Goal: Browse casually

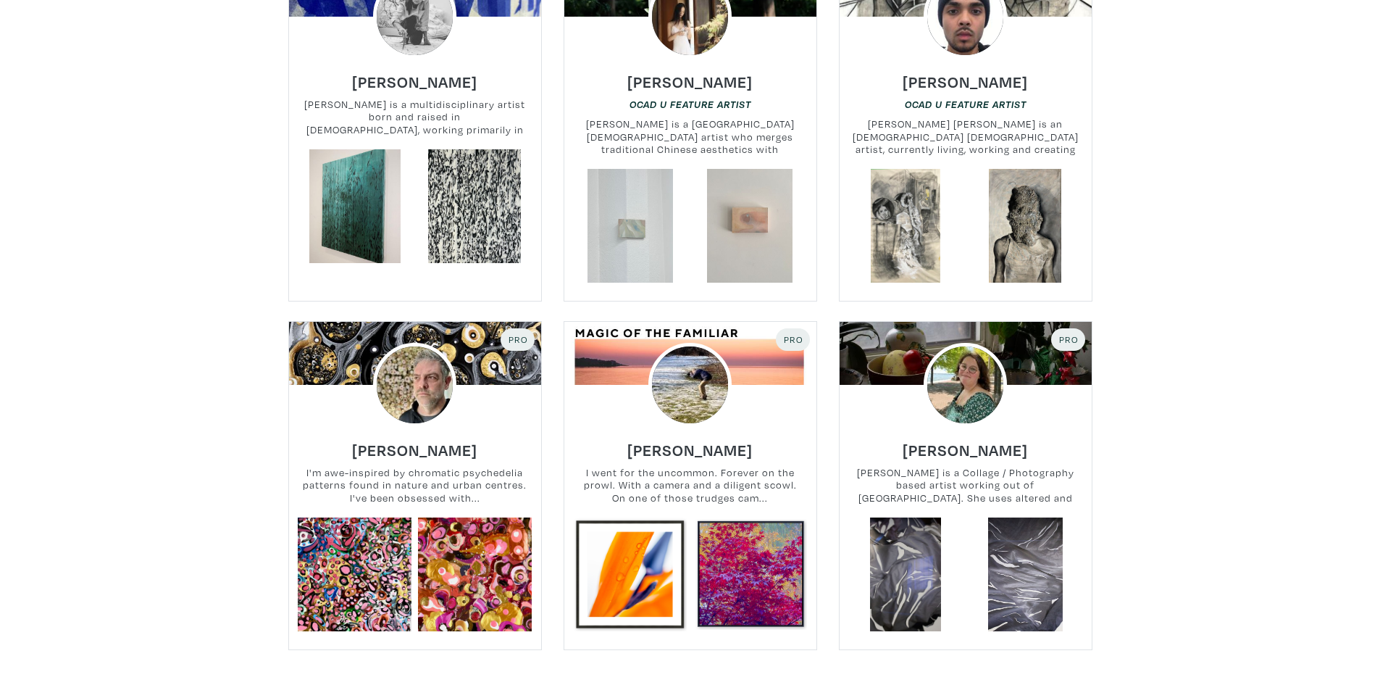
scroll to position [2970, 0]
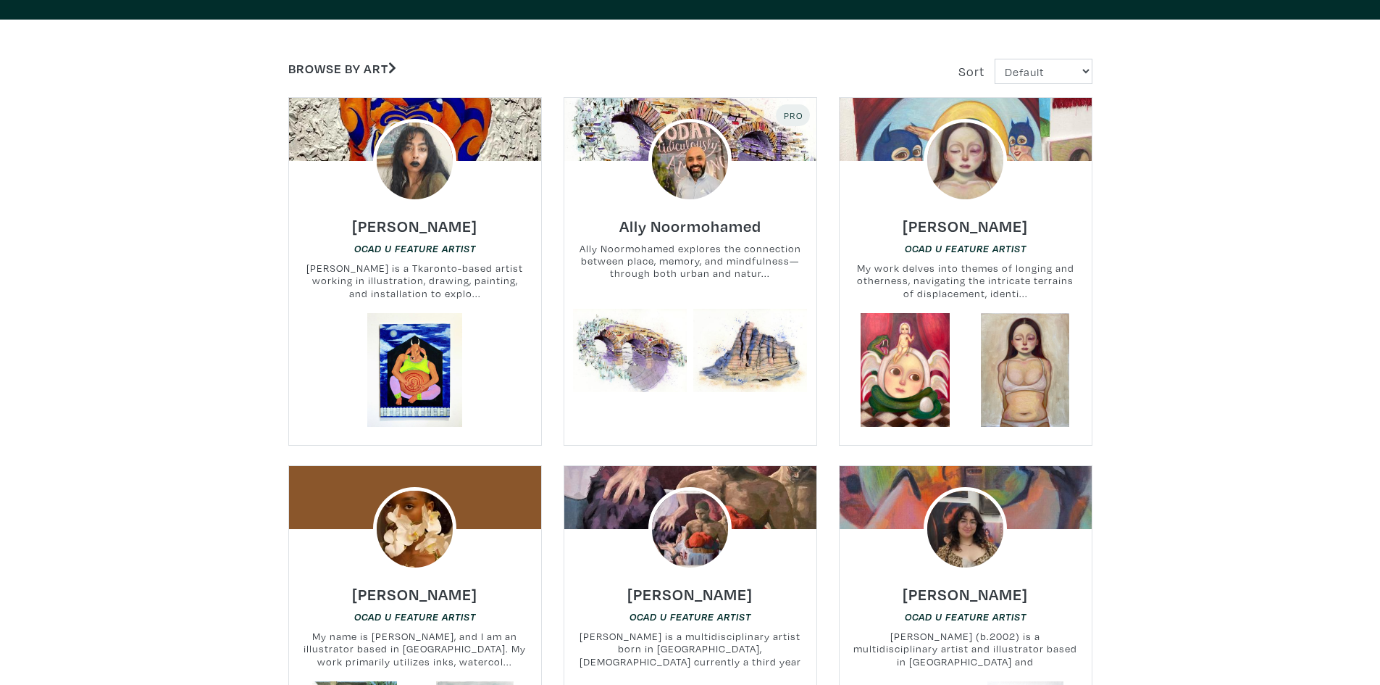
scroll to position [0, 0]
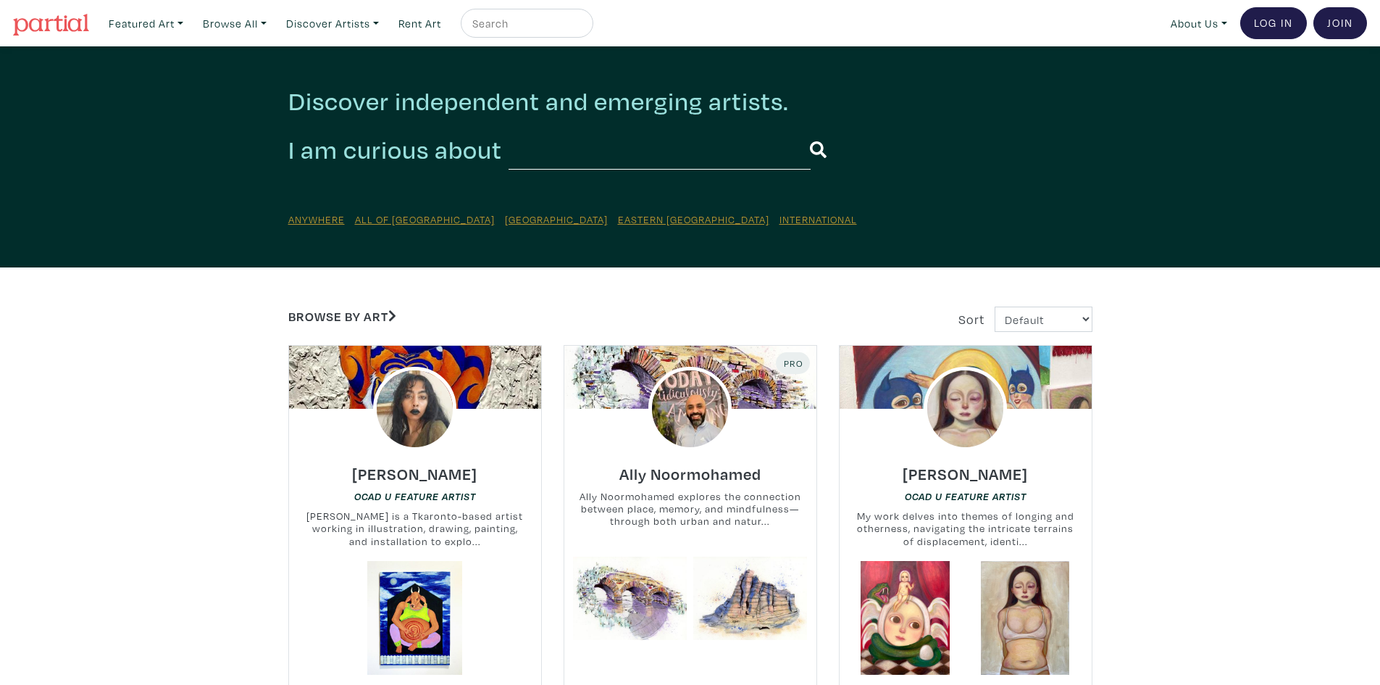
click at [30, 13] on link at bounding box center [51, 23] width 76 height 33
